Goal: Transaction & Acquisition: Download file/media

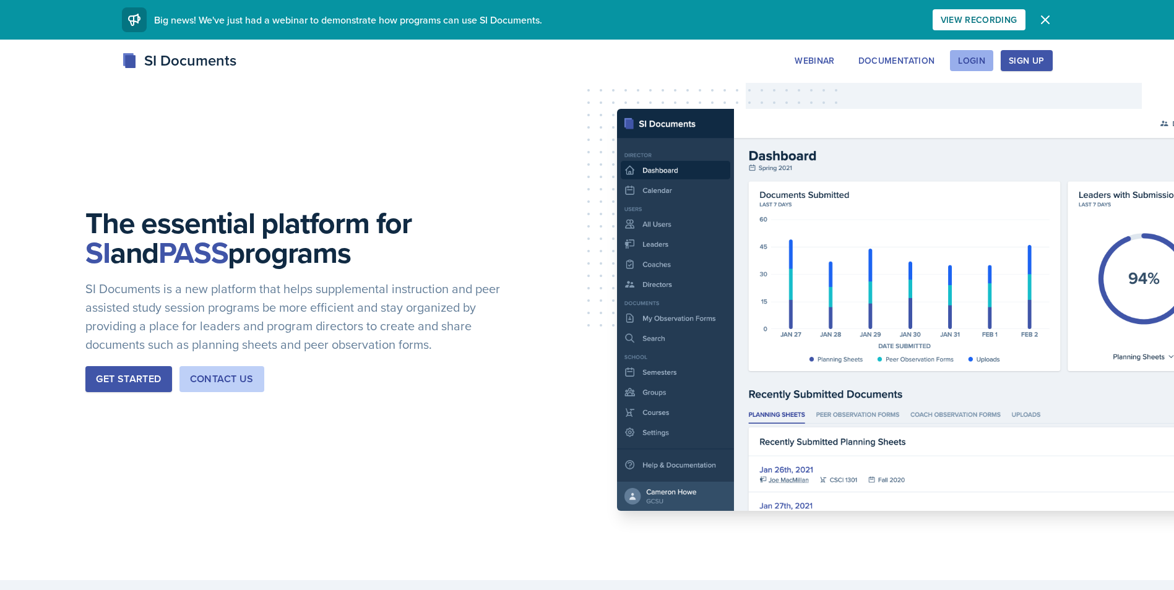
click at [974, 59] on div "Login" at bounding box center [971, 61] width 27 height 10
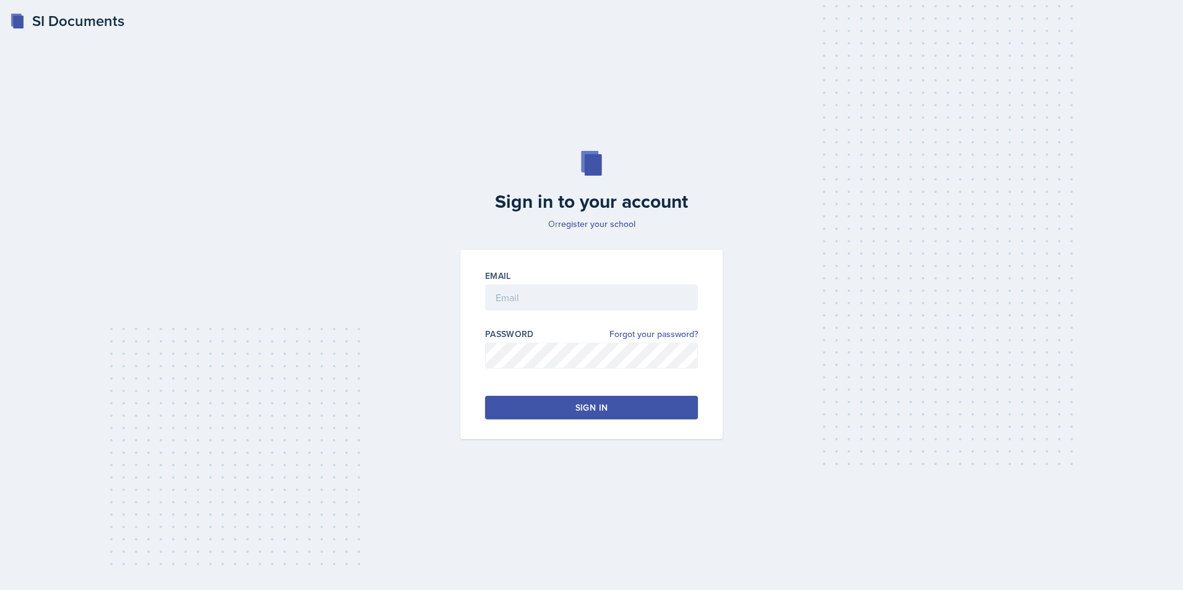
click at [981, 91] on div "SI Documents Sign in to your account Or register your school Email Password For…" at bounding box center [591, 295] width 1183 height 590
click at [551, 295] on input "email" at bounding box center [591, 298] width 213 height 26
type input "[EMAIL_ADDRESS][DOMAIN_NAME]"
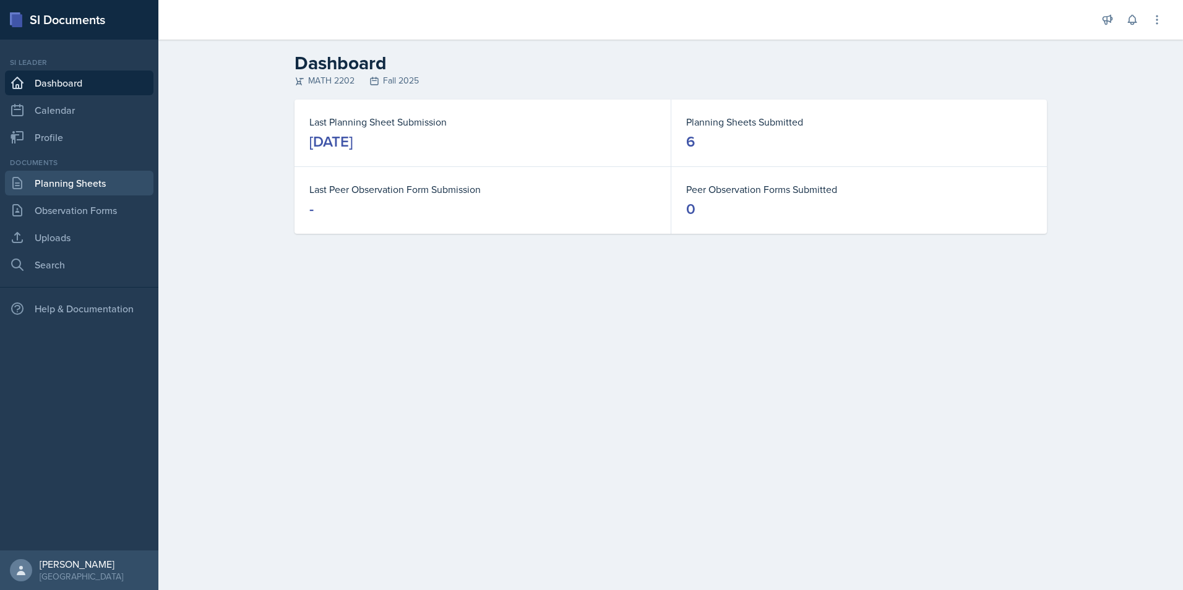
click at [54, 181] on link "Planning Sheets" at bounding box center [79, 183] width 148 height 25
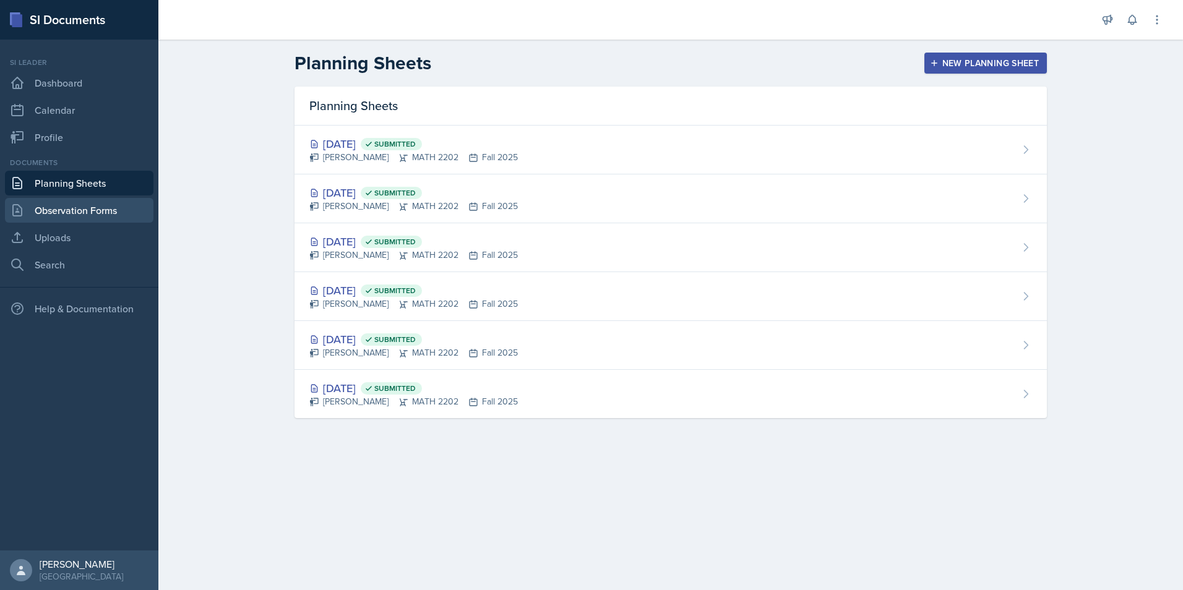
click at [46, 212] on link "Observation Forms" at bounding box center [79, 210] width 148 height 25
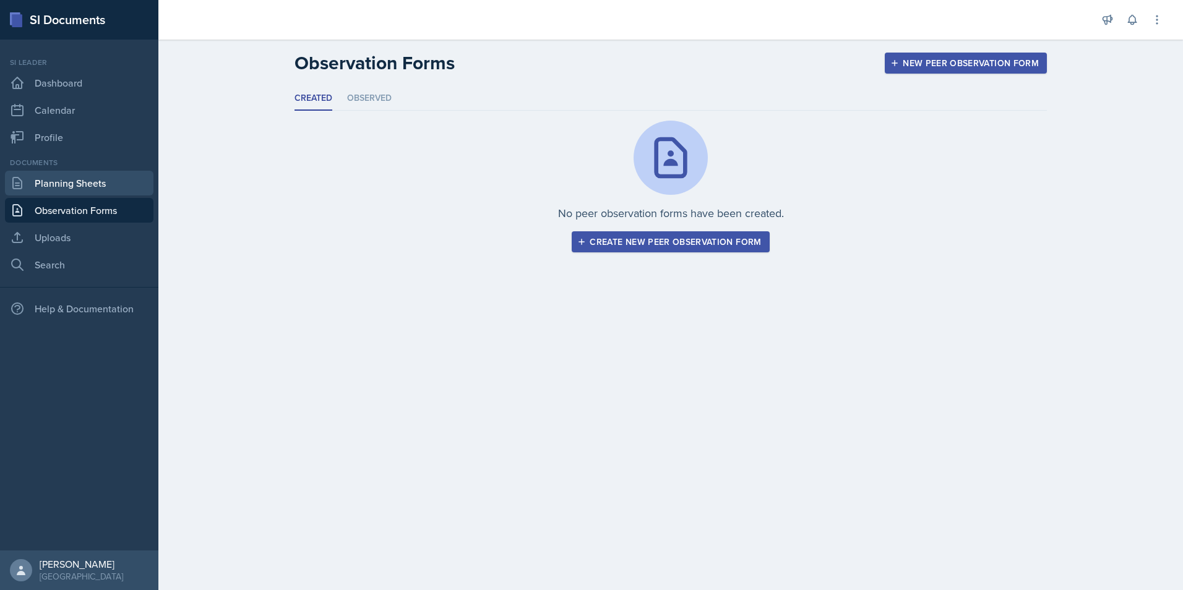
click at [54, 186] on link "Planning Sheets" at bounding box center [79, 183] width 148 height 25
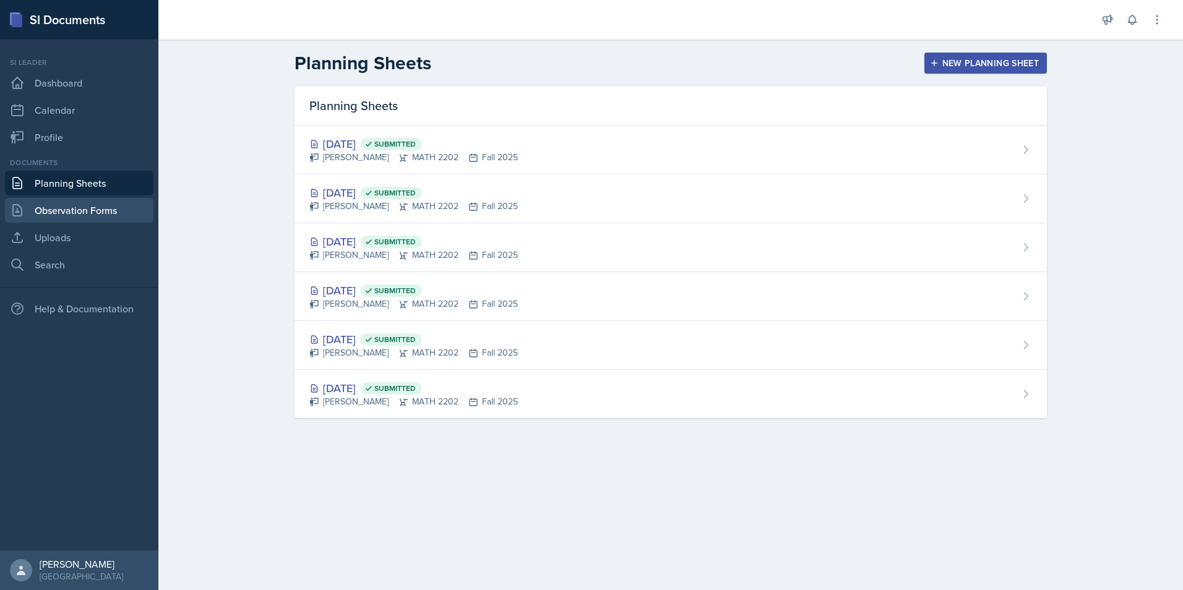
click at [96, 205] on link "Observation Forms" at bounding box center [79, 210] width 148 height 25
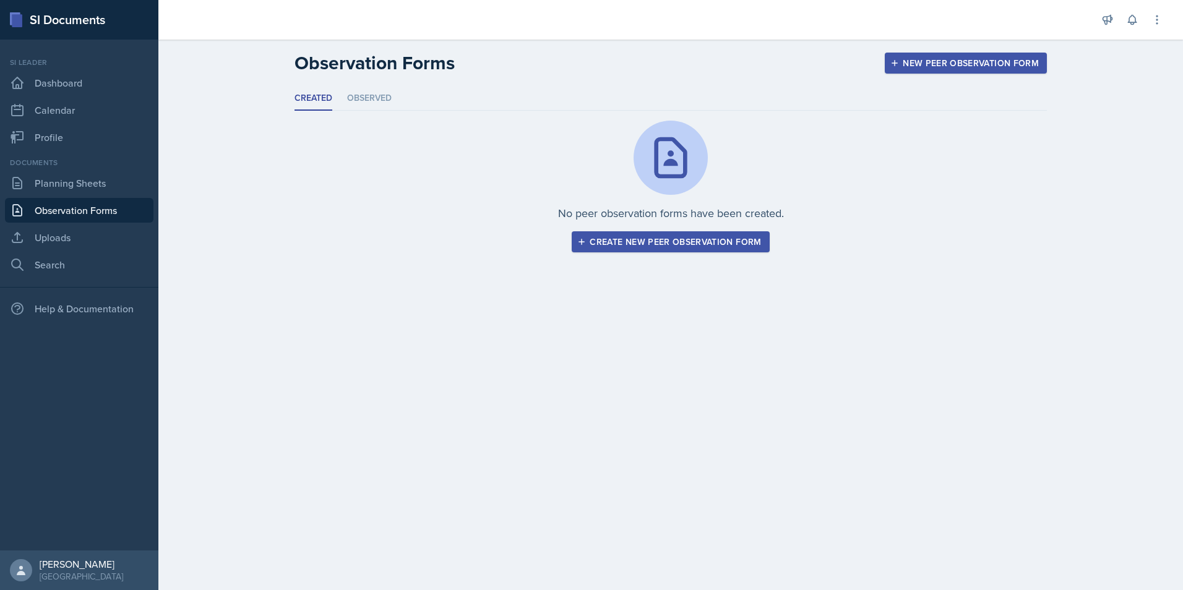
click at [97, 250] on div "Documents Planning Sheets Observation Forms Uploads Search" at bounding box center [79, 217] width 148 height 120
click at [80, 246] on link "Uploads" at bounding box center [79, 237] width 148 height 25
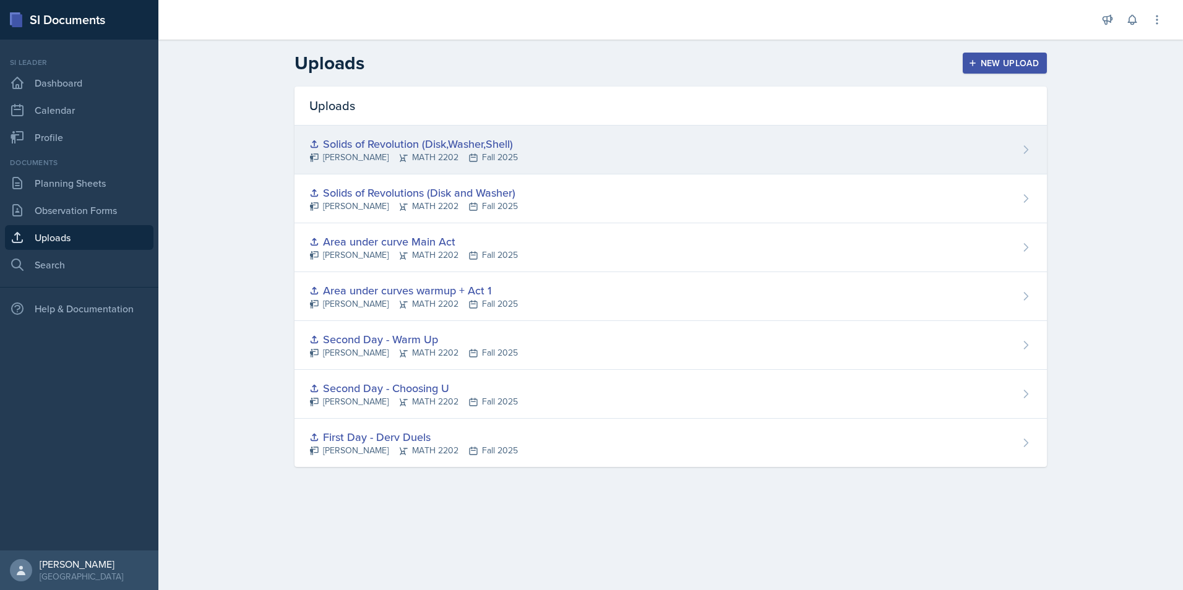
click at [460, 151] on div "Solids of Revolution (Disk,Washer,Shell)" at bounding box center [413, 143] width 208 height 17
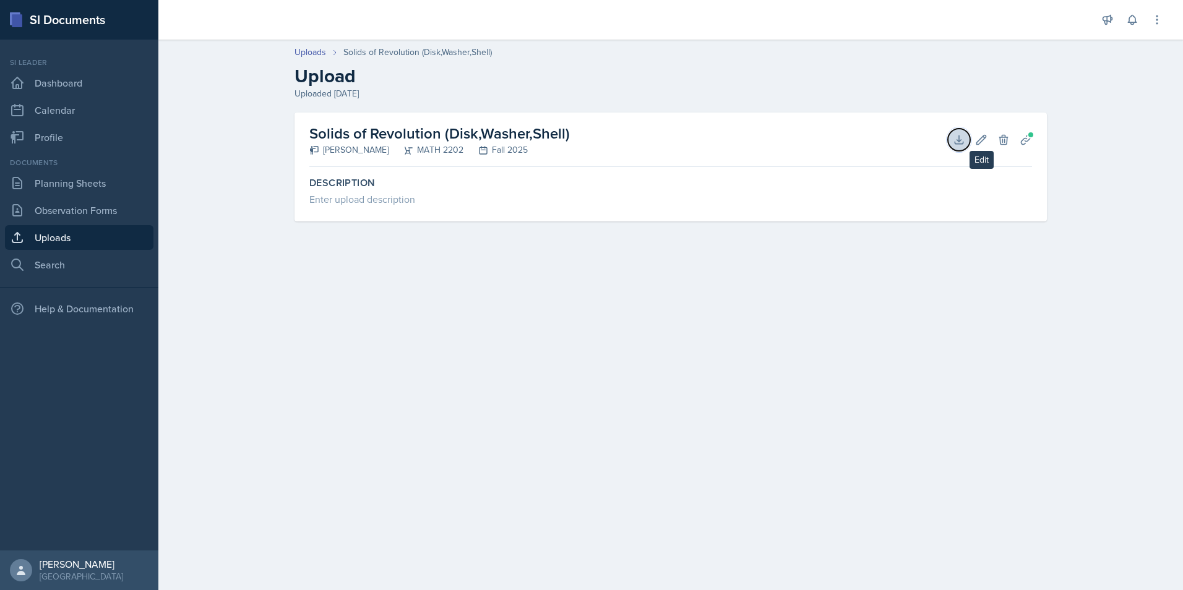
click at [965, 138] on button "Download" at bounding box center [959, 140] width 22 height 22
